Goal: Task Accomplishment & Management: Manage account settings

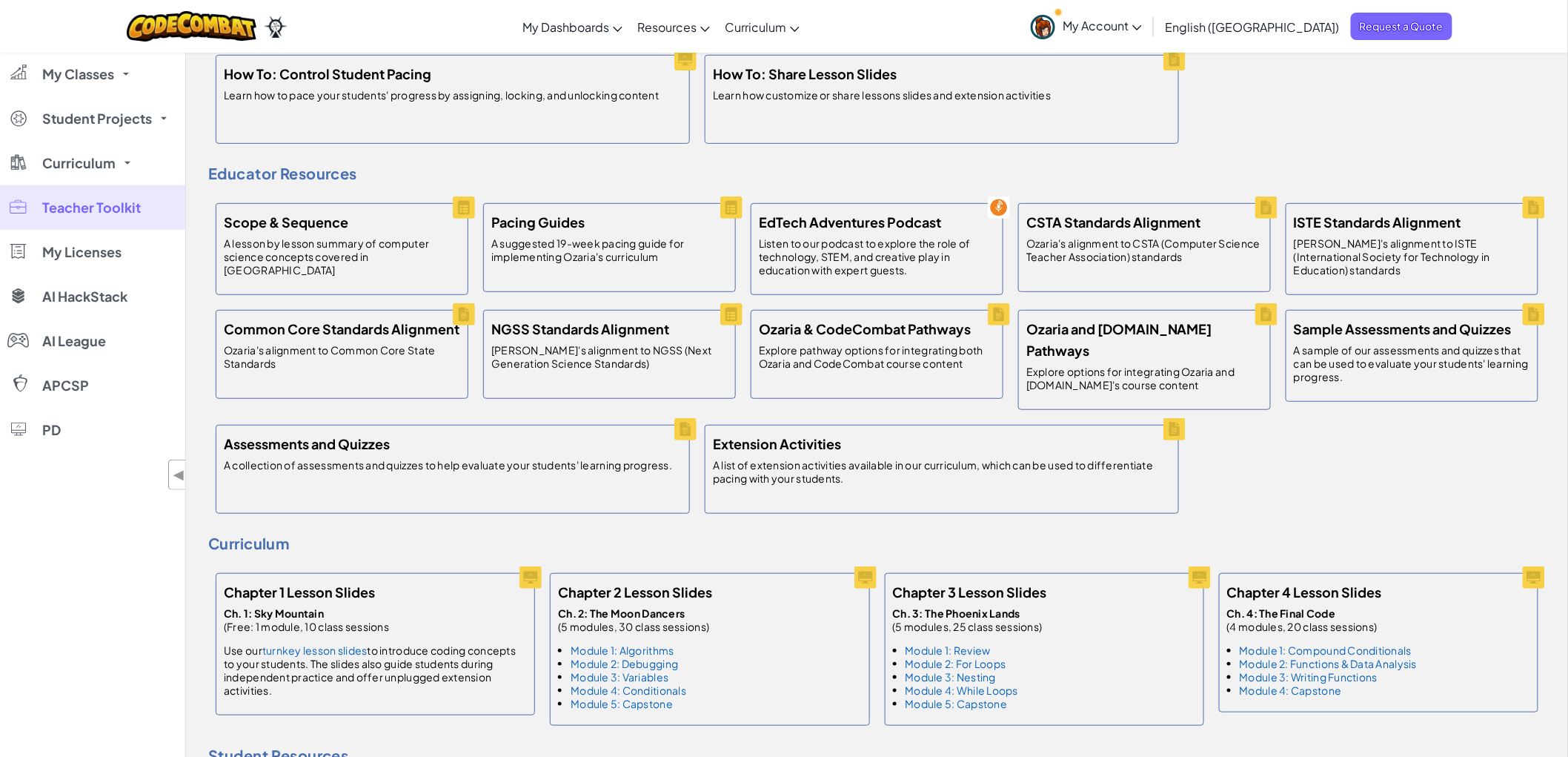
scroll to position [247, 0]
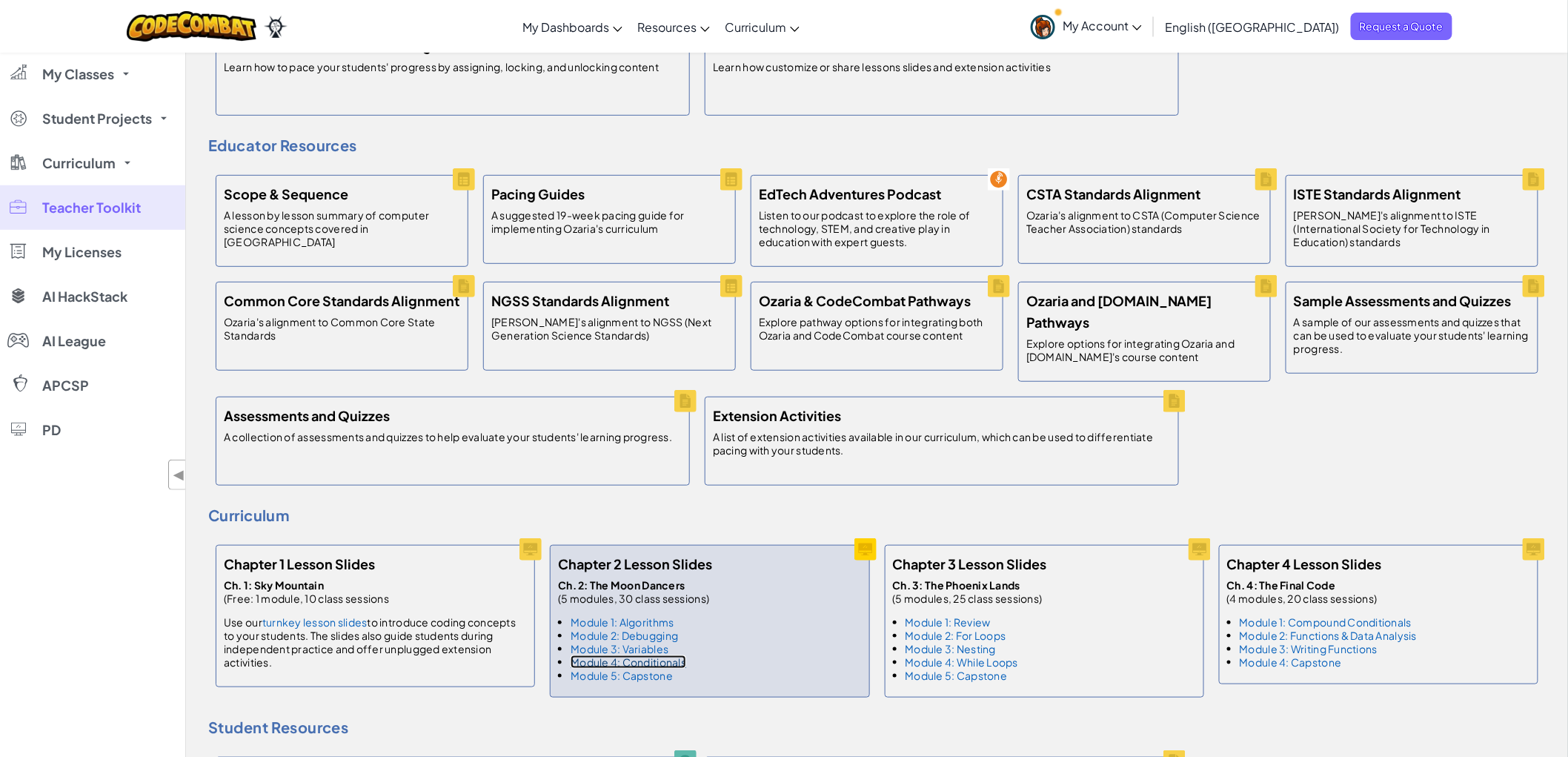
click at [663, 656] on link "Module 4: Conditionals" at bounding box center [628, 661] width 115 height 13
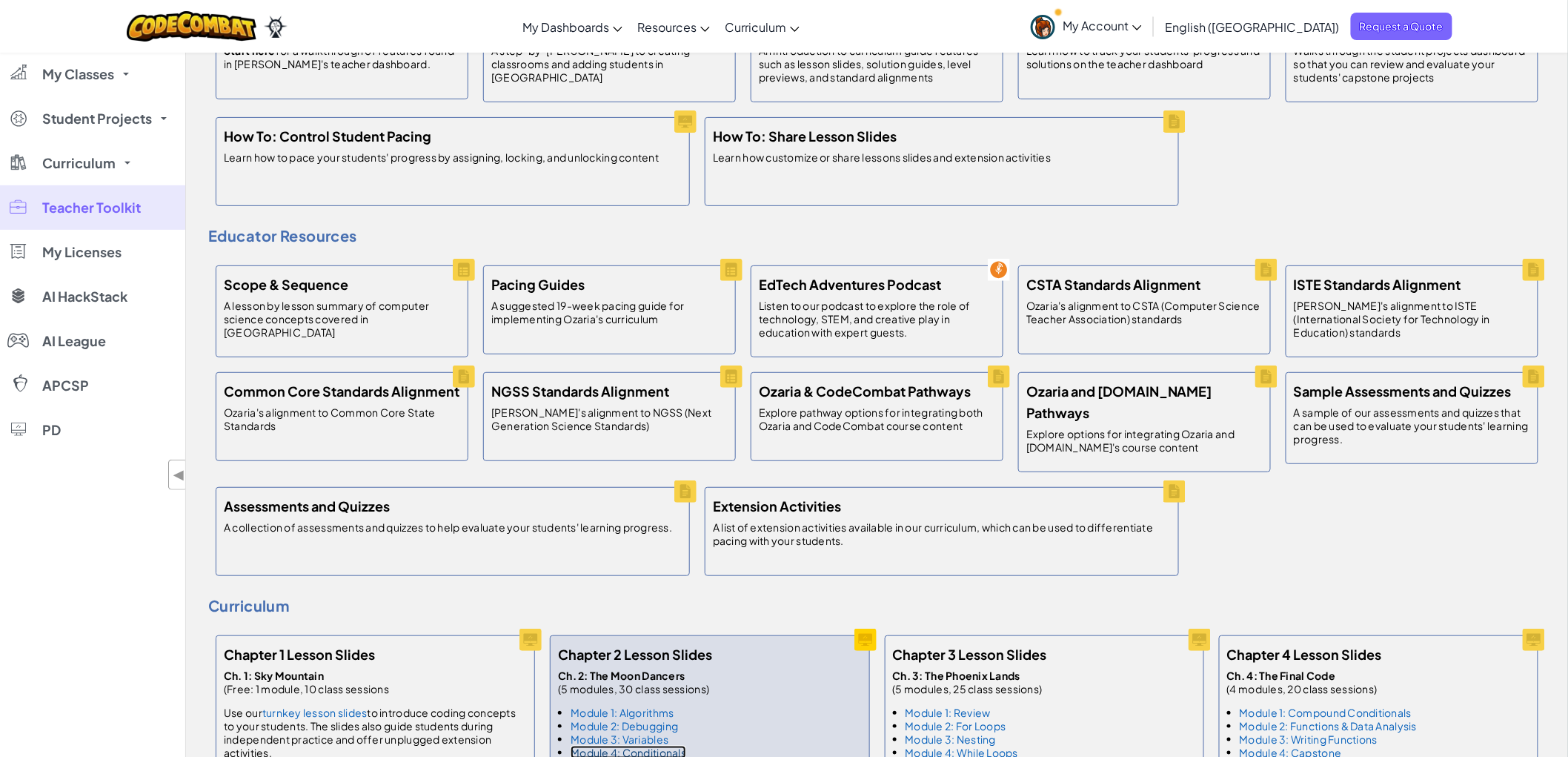
scroll to position [0, 0]
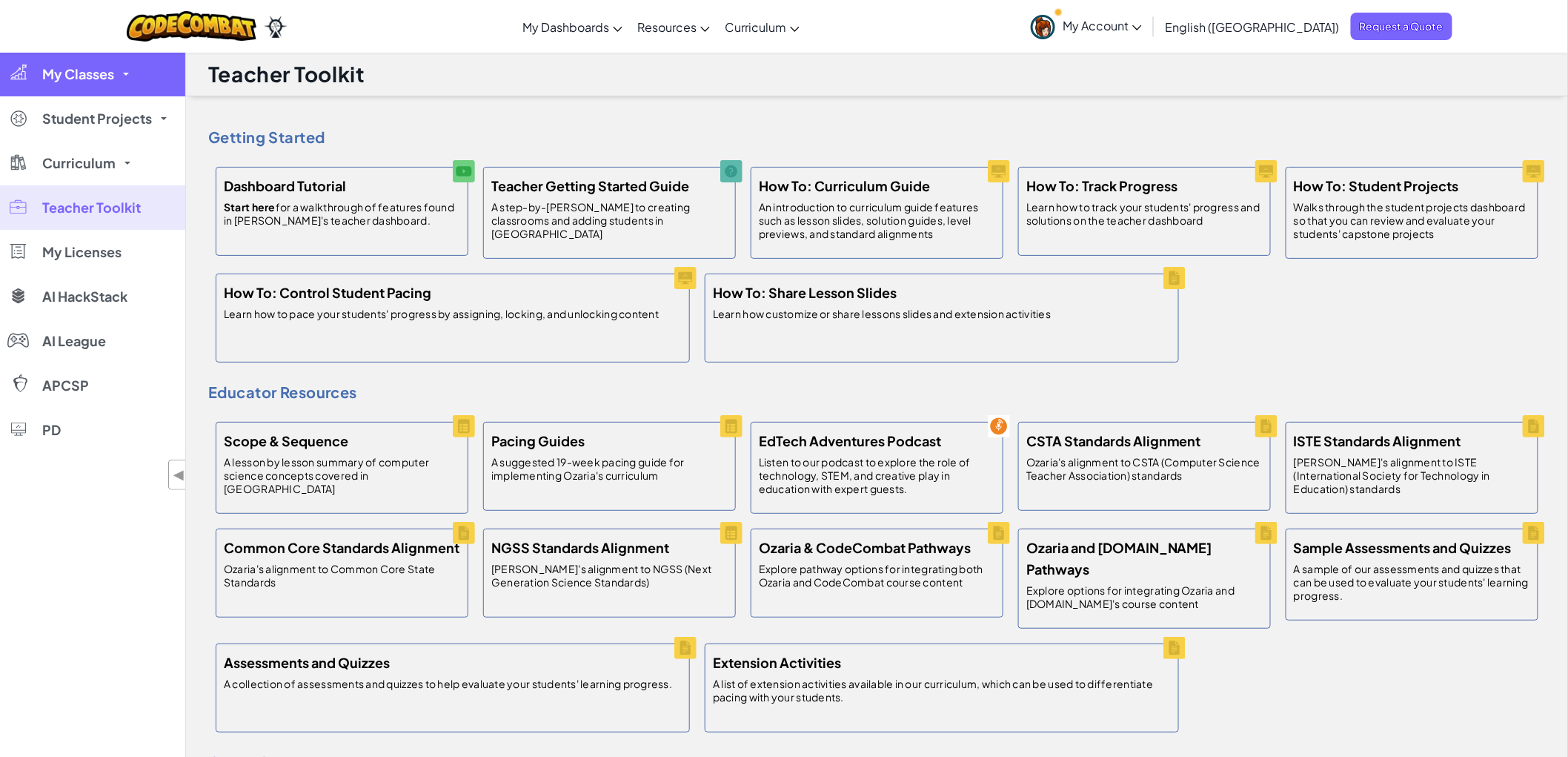
click at [86, 83] on link "My Classes" at bounding box center [93, 74] width 185 height 45
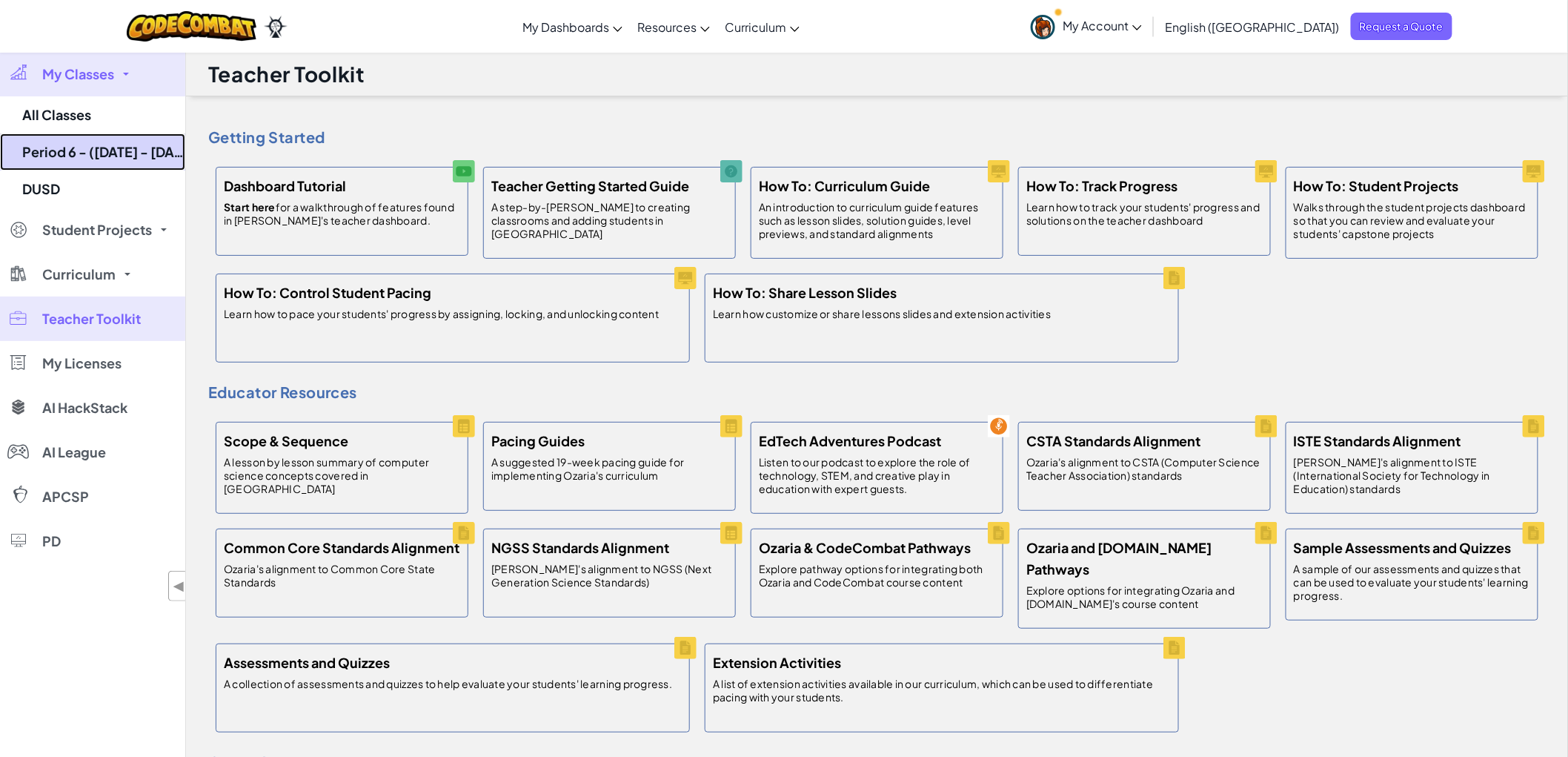
click at [75, 156] on link "Period 6 - ([DATE] - [DATE]) Ozaria" at bounding box center [93, 151] width 185 height 37
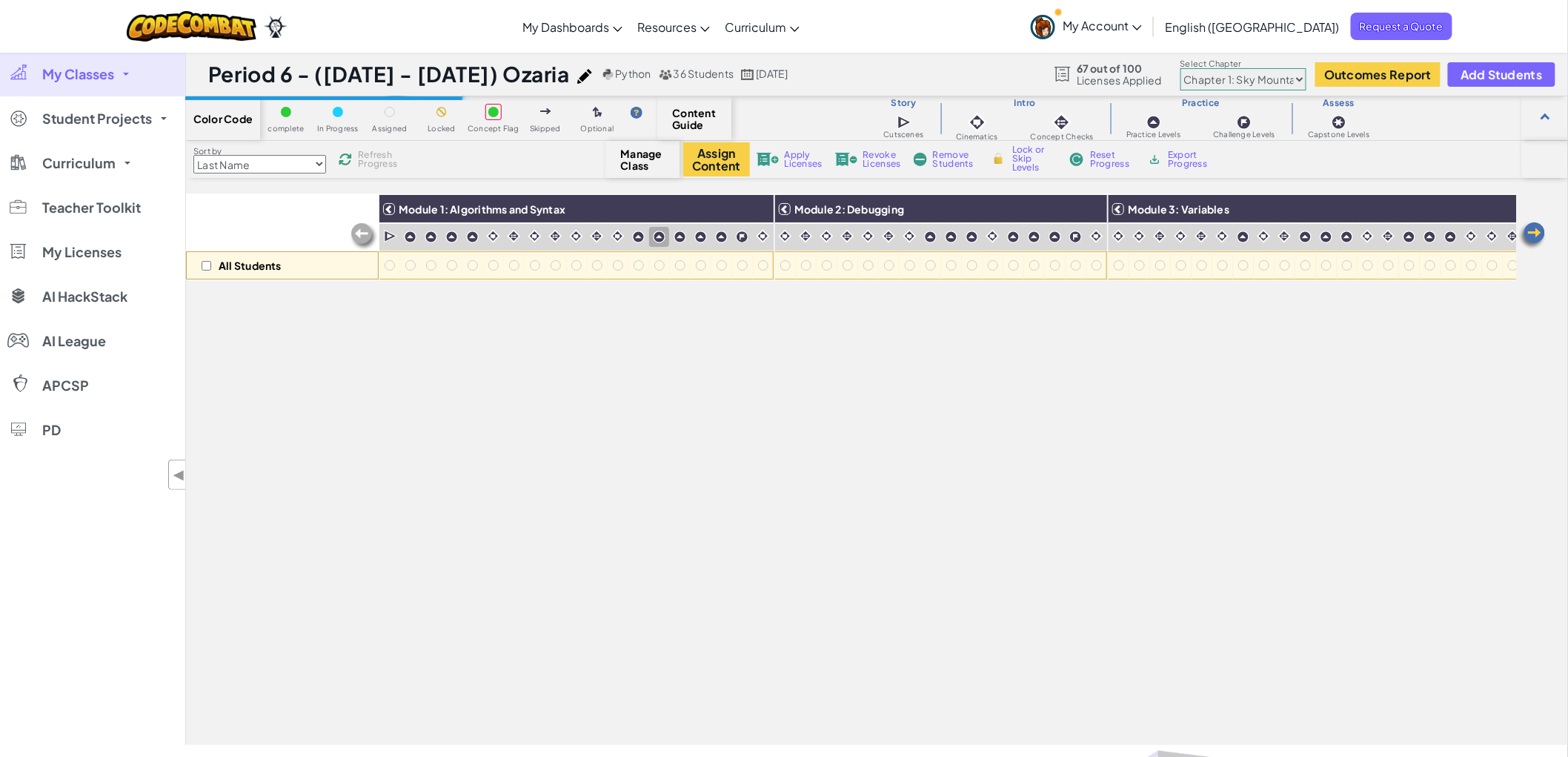
click at [615, 69] on span "Python" at bounding box center [632, 73] width 35 height 13
click at [659, 69] on div "36 Students" at bounding box center [697, 74] width 75 height 13
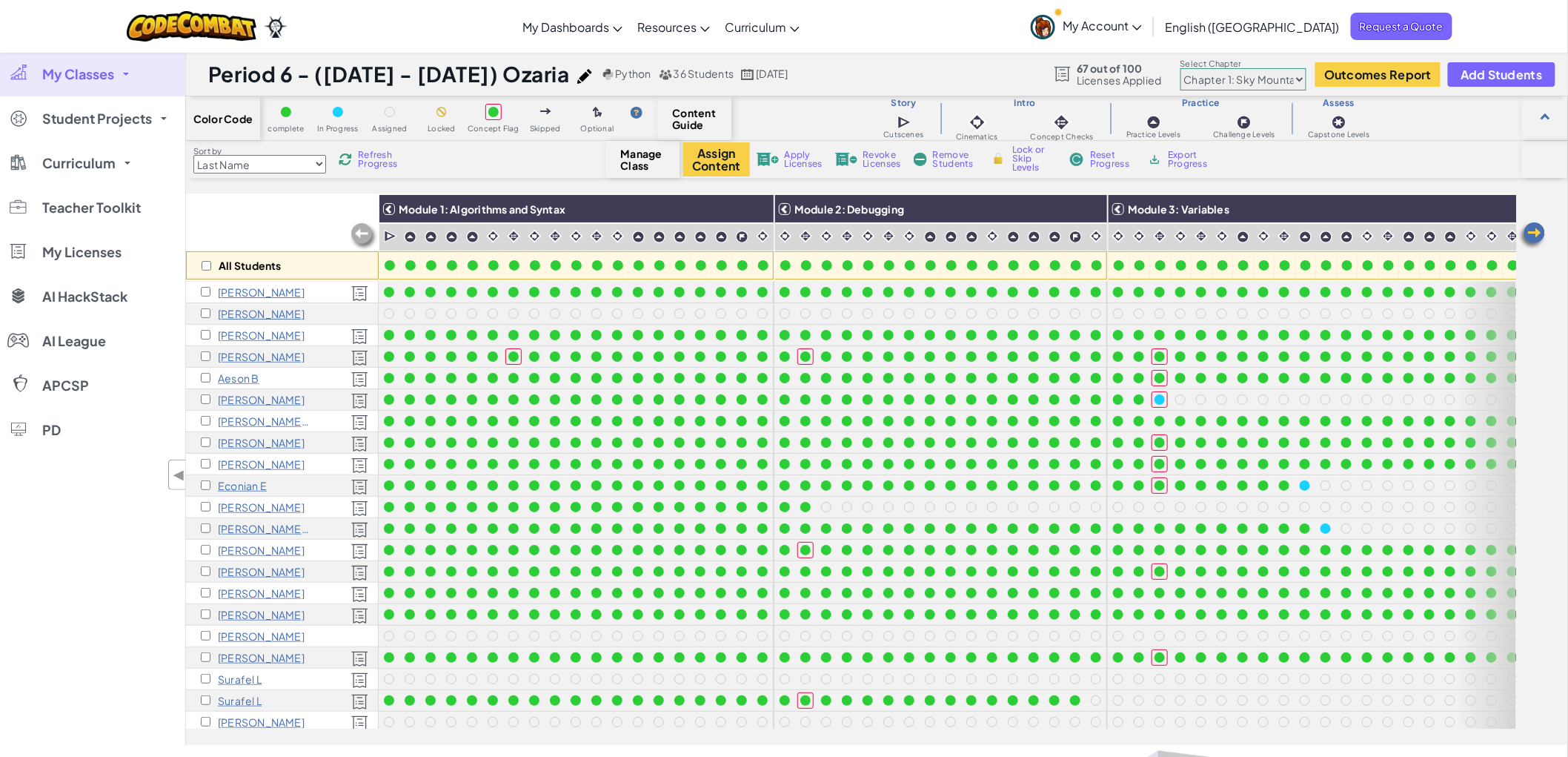
click at [1108, 74] on span "Licenses Applied" at bounding box center [1119, 79] width 85 height 12
click at [686, 121] on span "Content Guide" at bounding box center [695, 118] width 44 height 24
click at [636, 154] on span "Manage Class" at bounding box center [643, 159] width 44 height 24
click at [615, 72] on span "Python" at bounding box center [632, 73] width 35 height 13
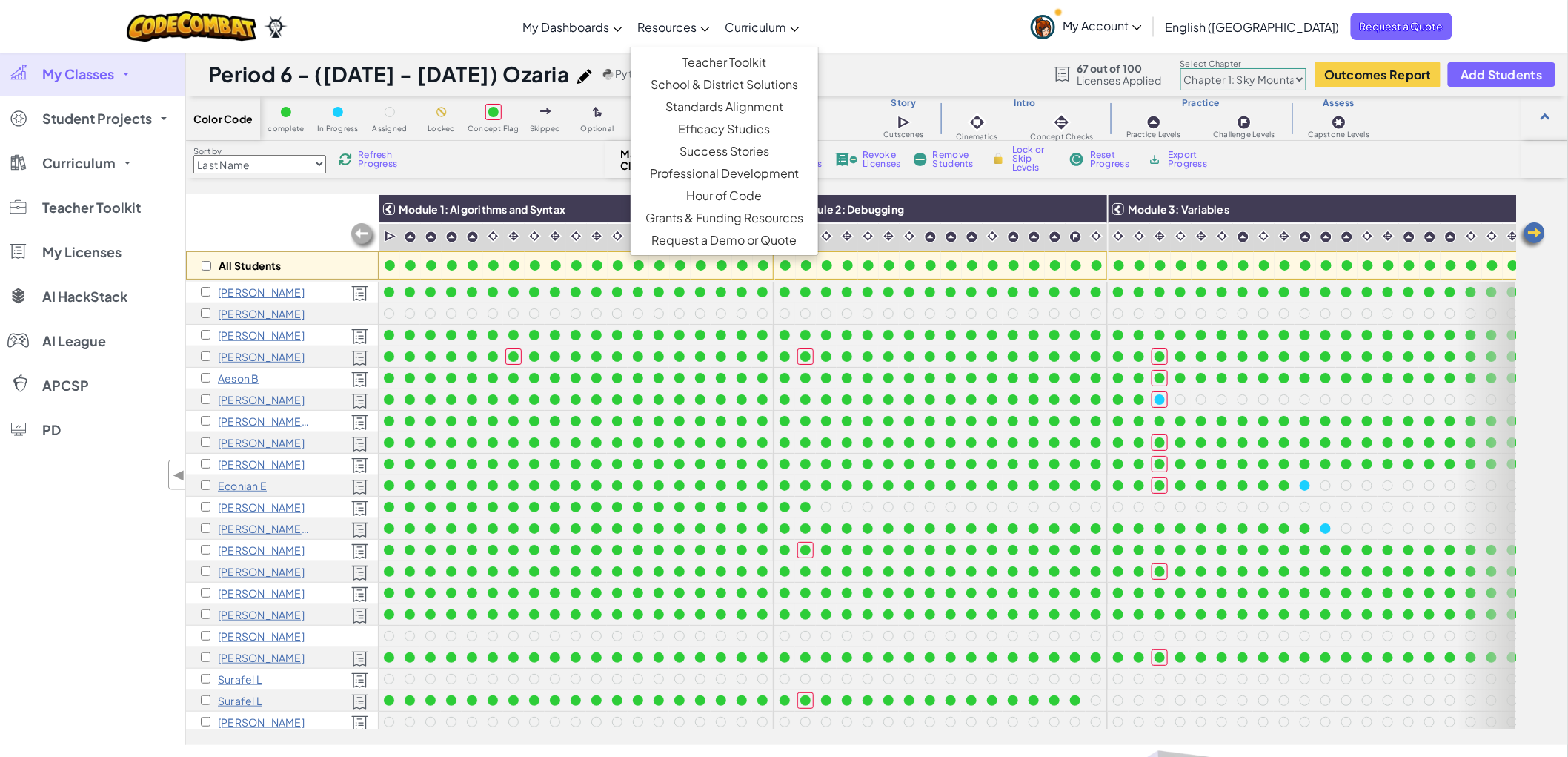
click at [697, 23] on span "Resources" at bounding box center [667, 27] width 60 height 16
click at [1001, 33] on div "Toggle navigation My Dashboards Ozaria Teacher Dashboard CodeCombat Teacher Das…" at bounding box center [784, 26] width 1575 height 53
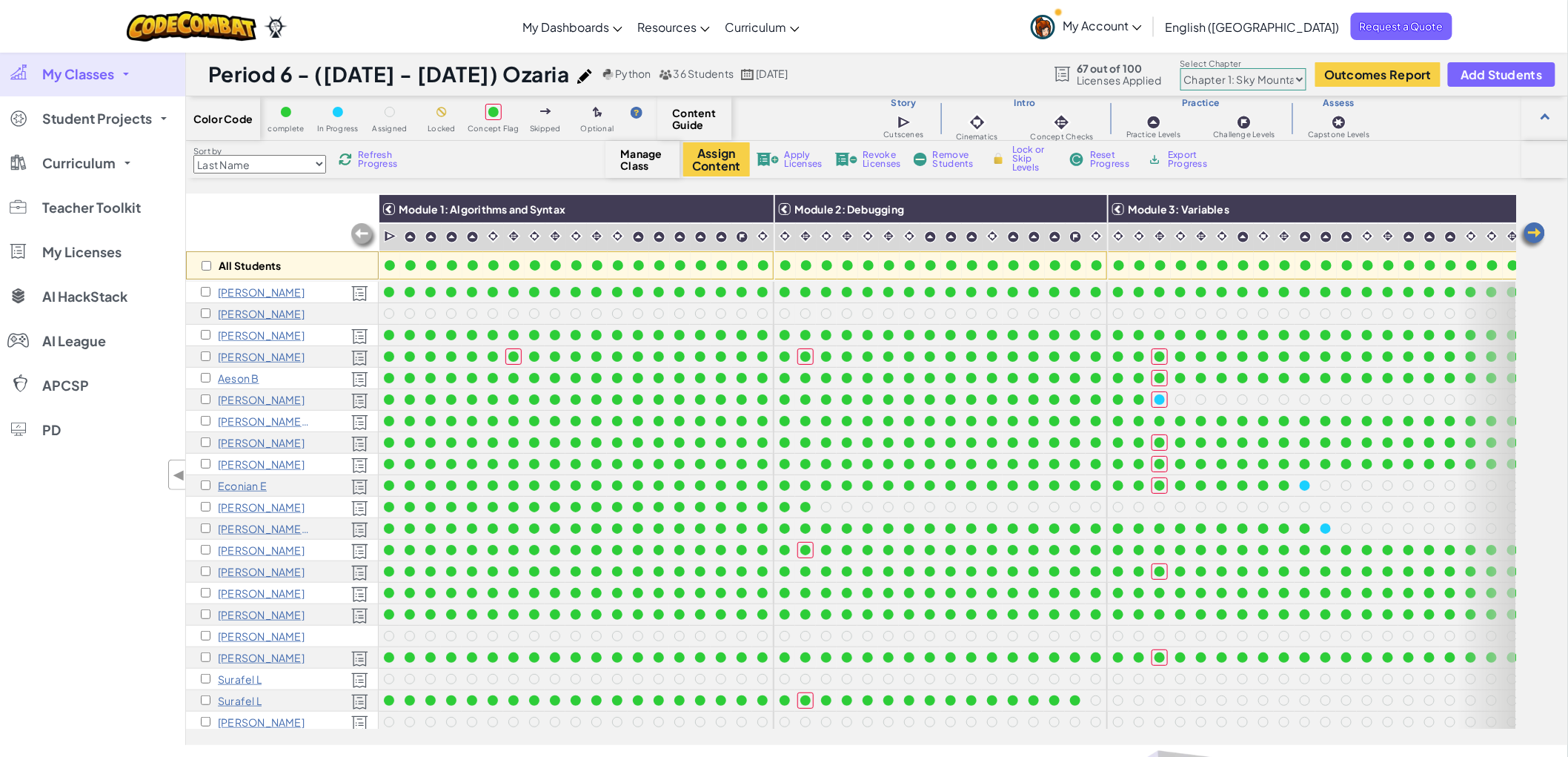
click at [340, 115] on div at bounding box center [337, 111] width 10 height 10
click at [301, 115] on div "complete" at bounding box center [286, 118] width 37 height 29
click at [234, 291] on p "[PERSON_NAME]" at bounding box center [261, 292] width 87 height 12
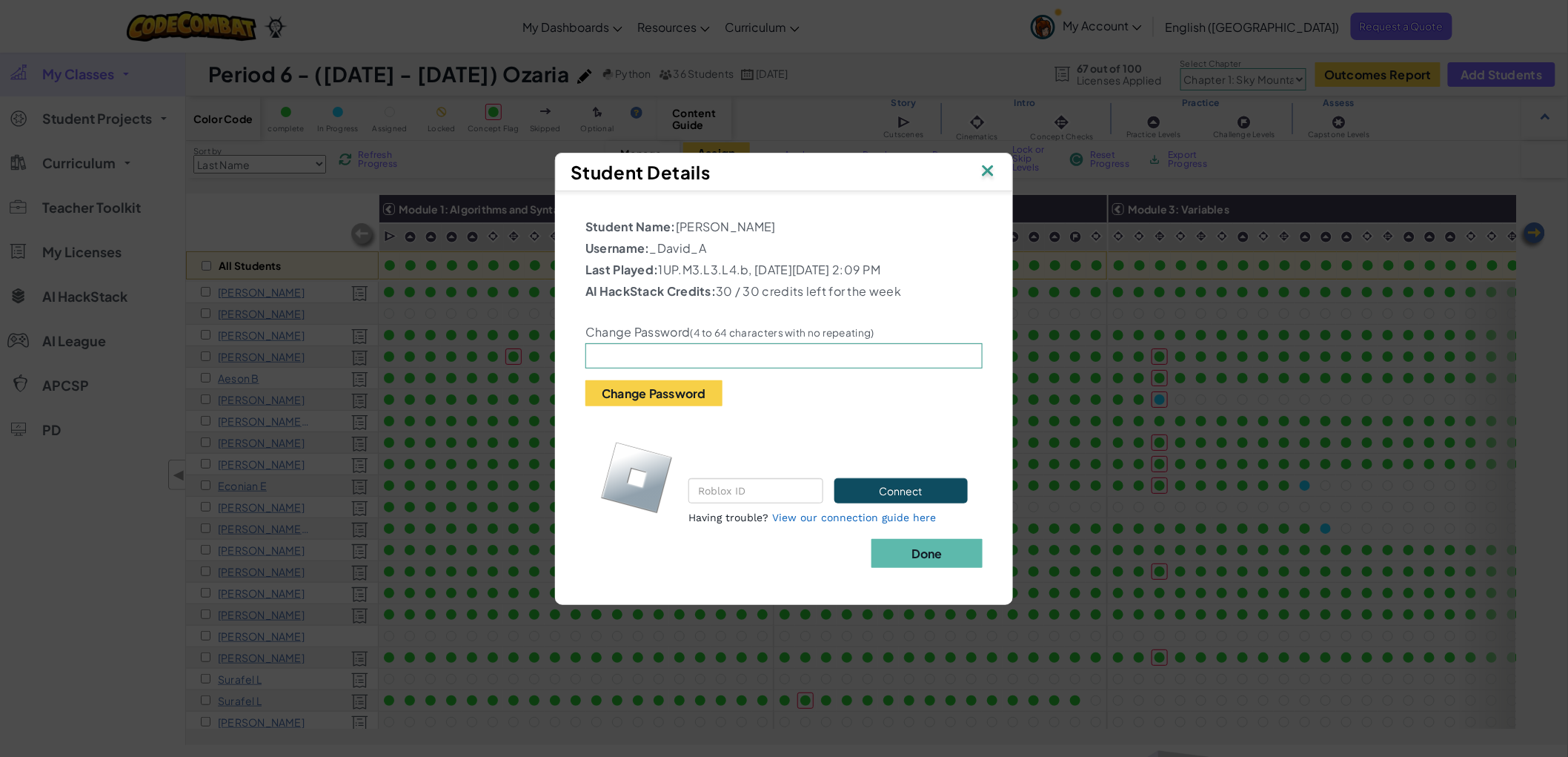
click at [987, 174] on img at bounding box center [988, 172] width 20 height 22
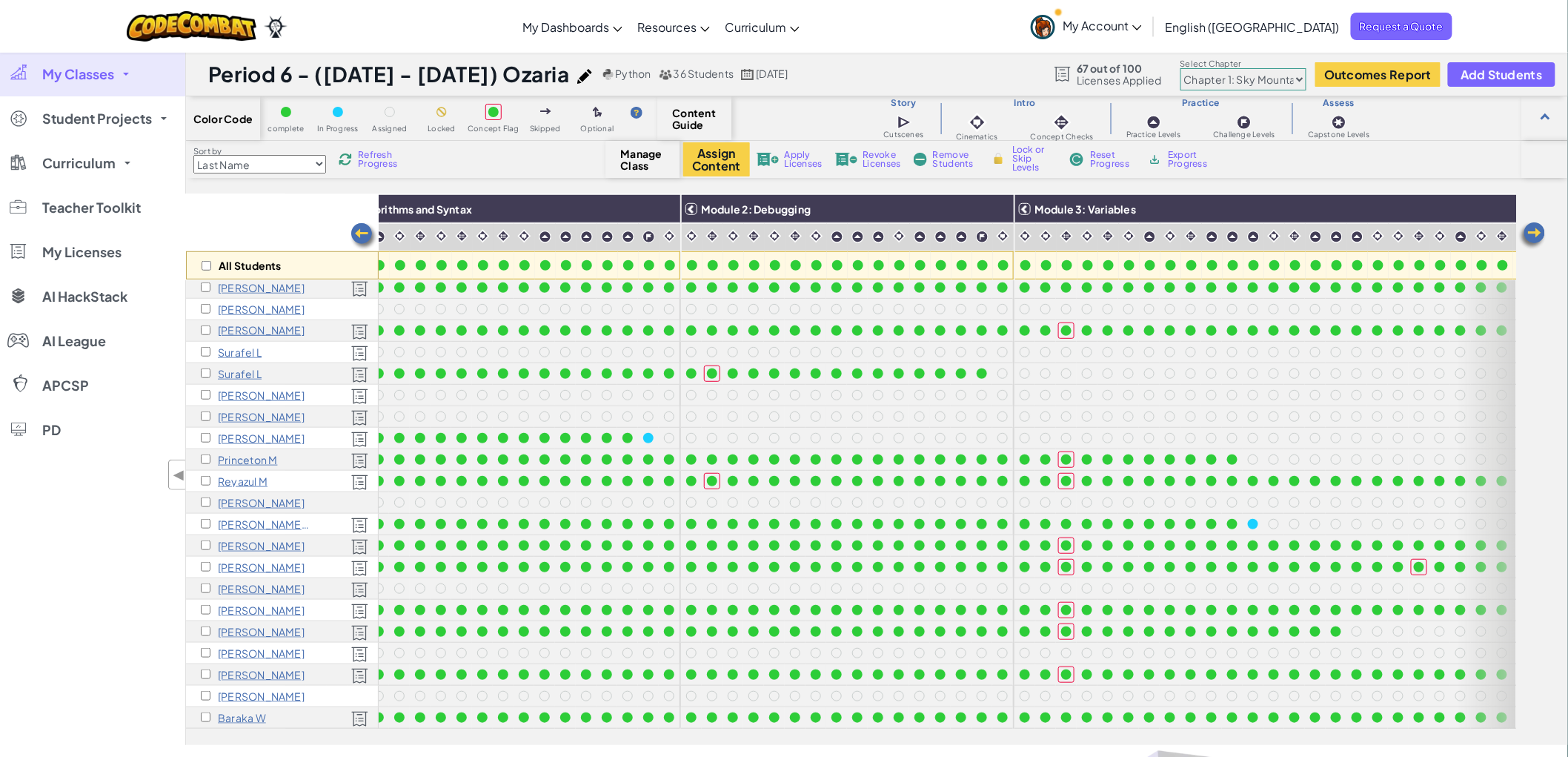
scroll to position [337, 0]
